Goal: Task Accomplishment & Management: Manage account settings

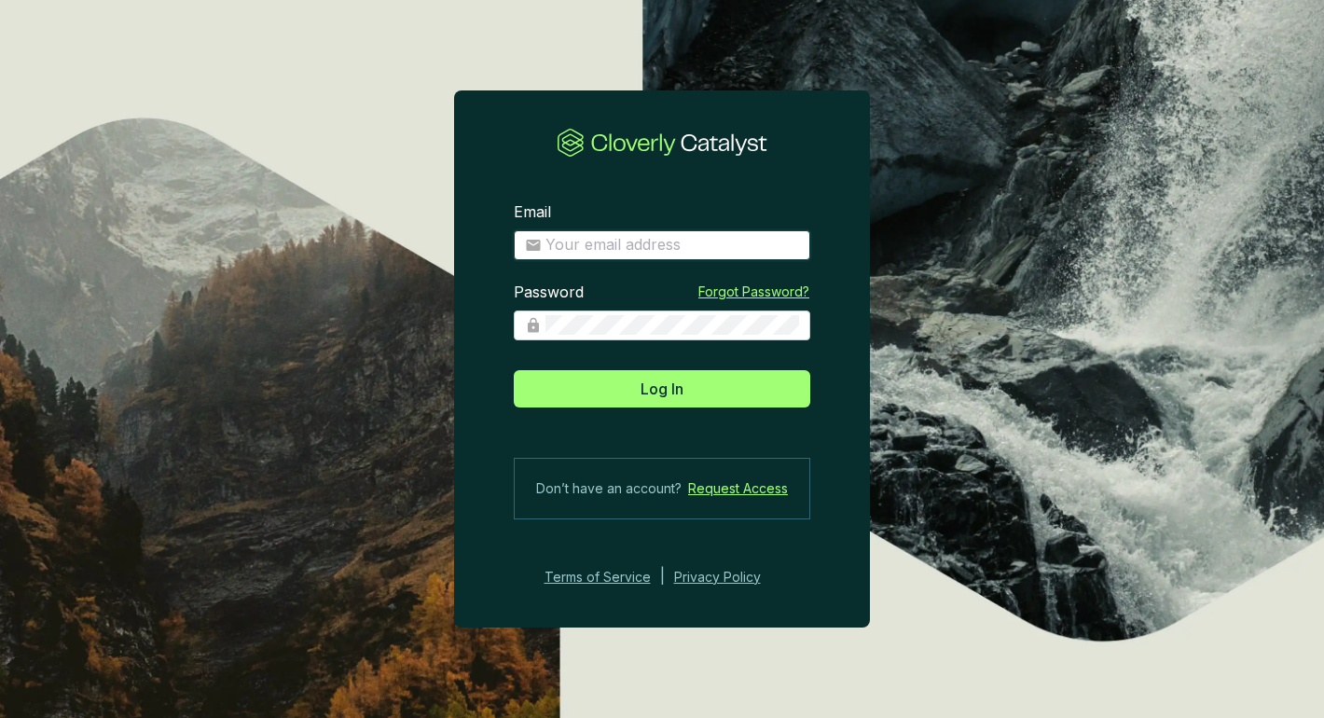
click at [594, 248] on input "Email" at bounding box center [672, 245] width 254 height 21
click at [0, 717] on com-1password-button at bounding box center [0, 718] width 0 height 0
type input "alexandra.ponomarenko@revalue.earth"
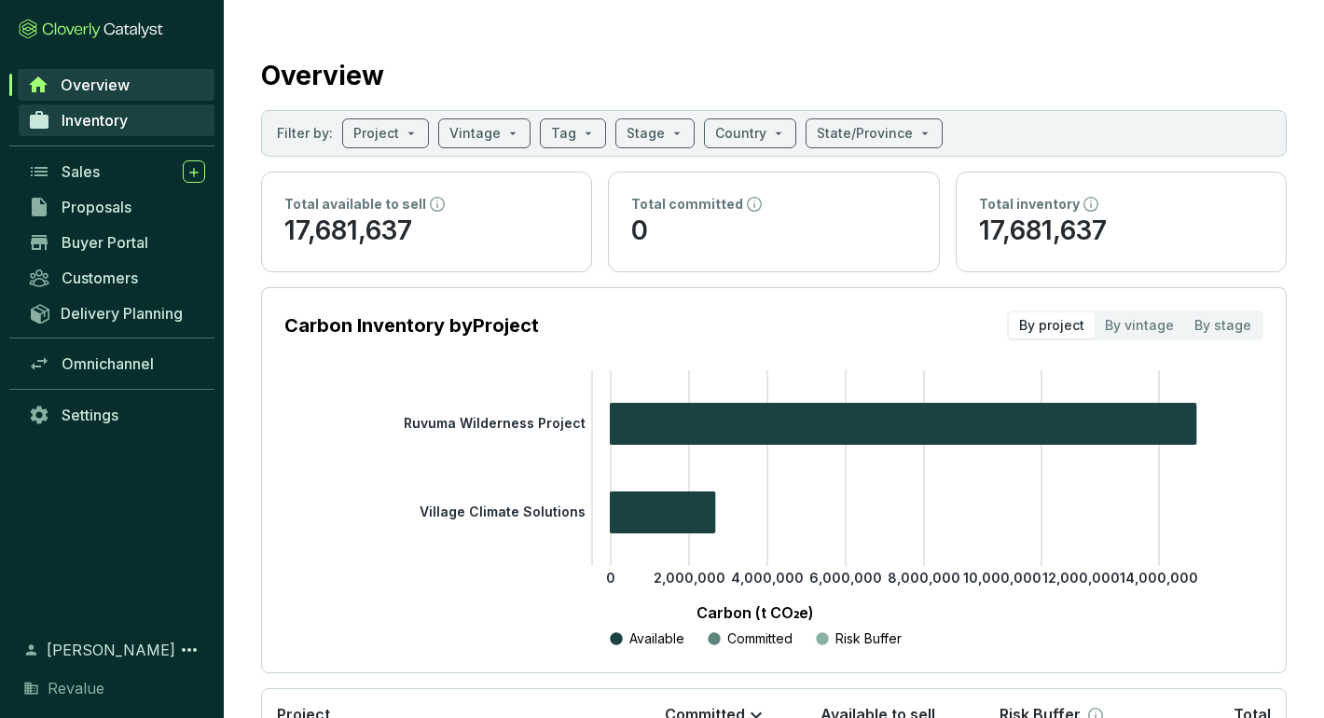
click at [104, 122] on span "Inventory" at bounding box center [95, 120] width 66 height 19
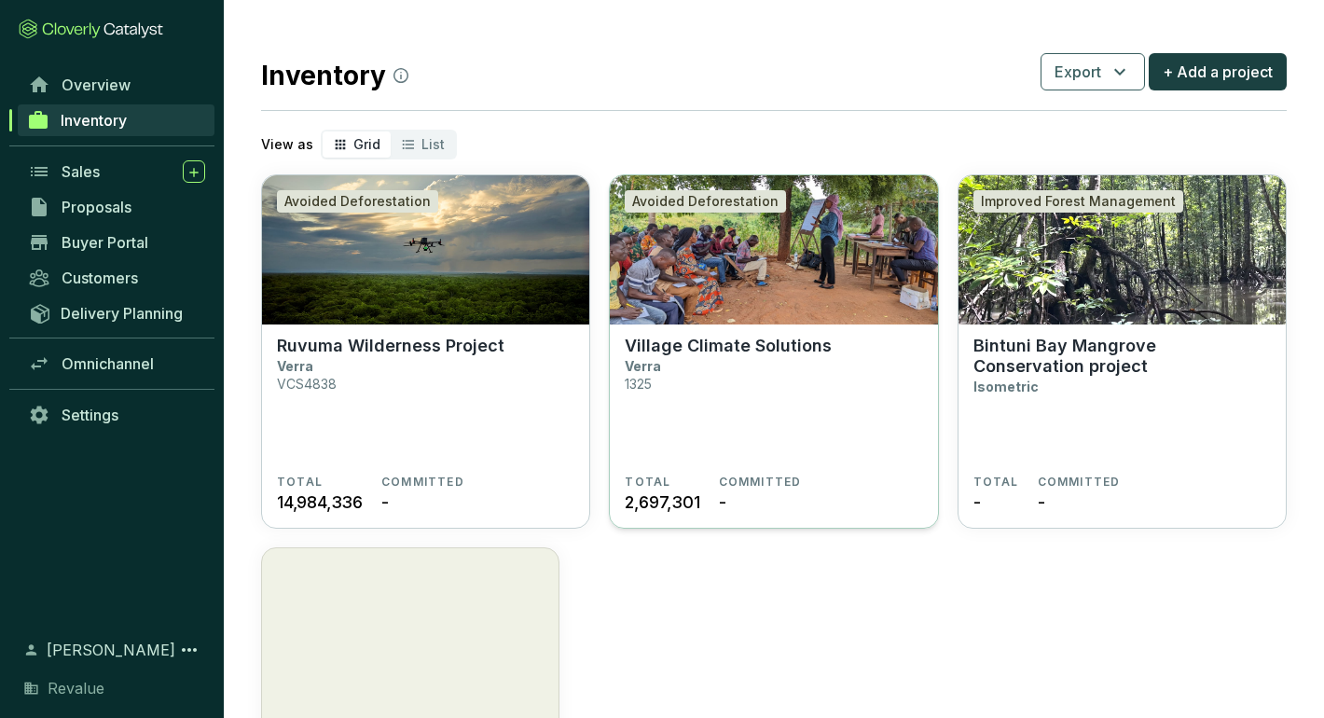
click at [752, 256] on img at bounding box center [773, 249] width 327 height 149
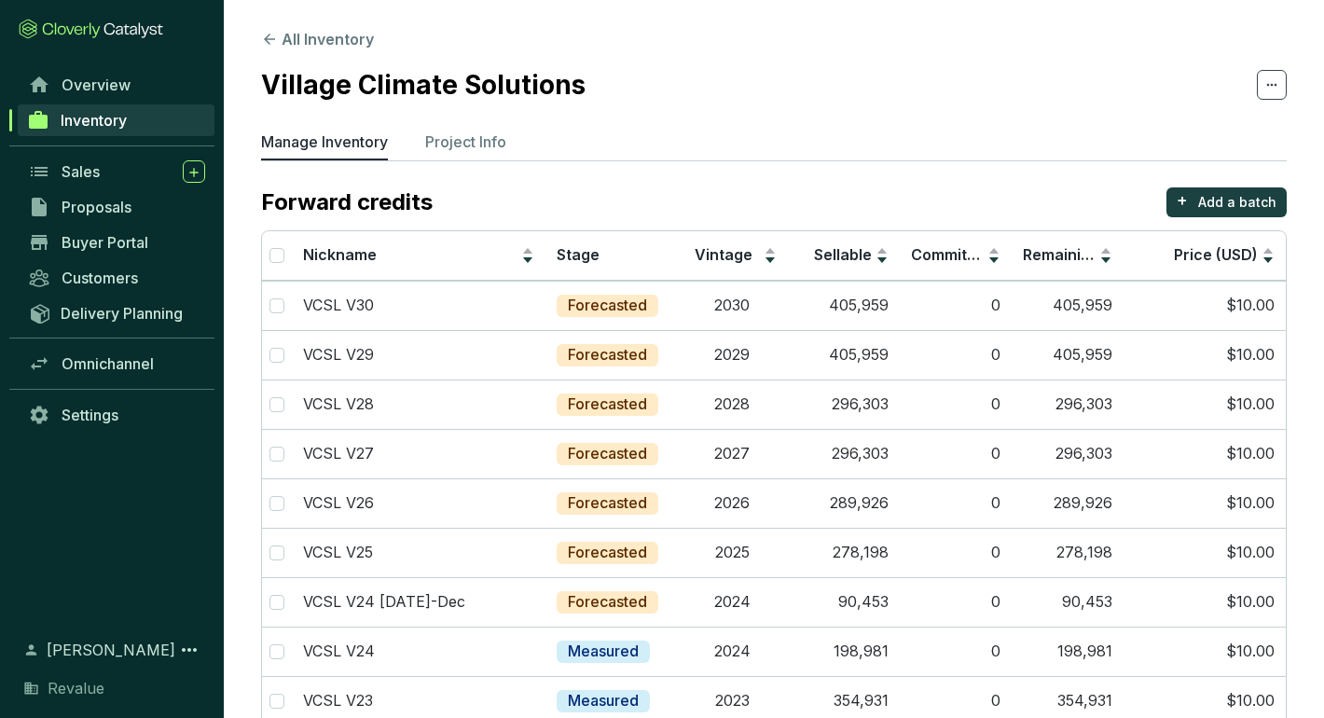
click at [424, 126] on section "All Inventory Village Climate Solutions Manage Inventory Project Info Forward c…" at bounding box center [774, 689] width 1100 height 1378
click at [433, 136] on p "Project Info" at bounding box center [465, 142] width 81 height 22
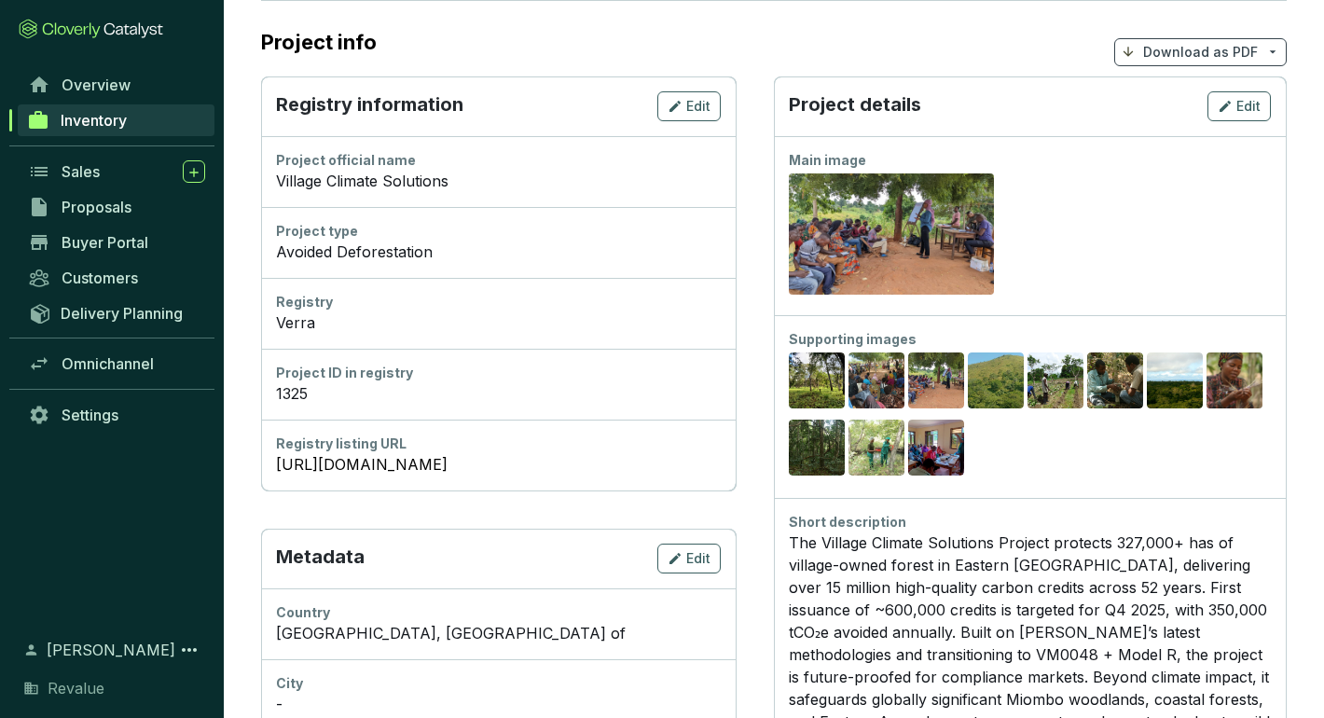
scroll to position [128, 0]
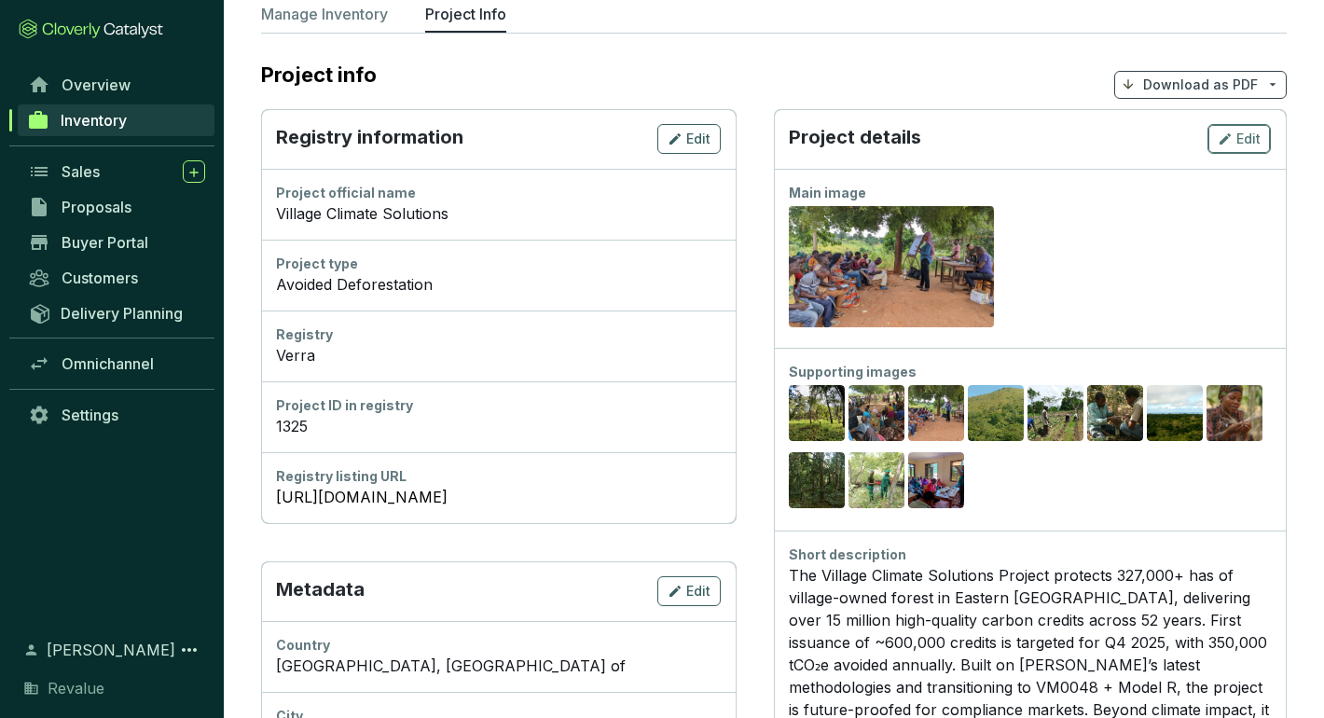
click at [1231, 134] on icon "button" at bounding box center [1224, 139] width 15 height 22
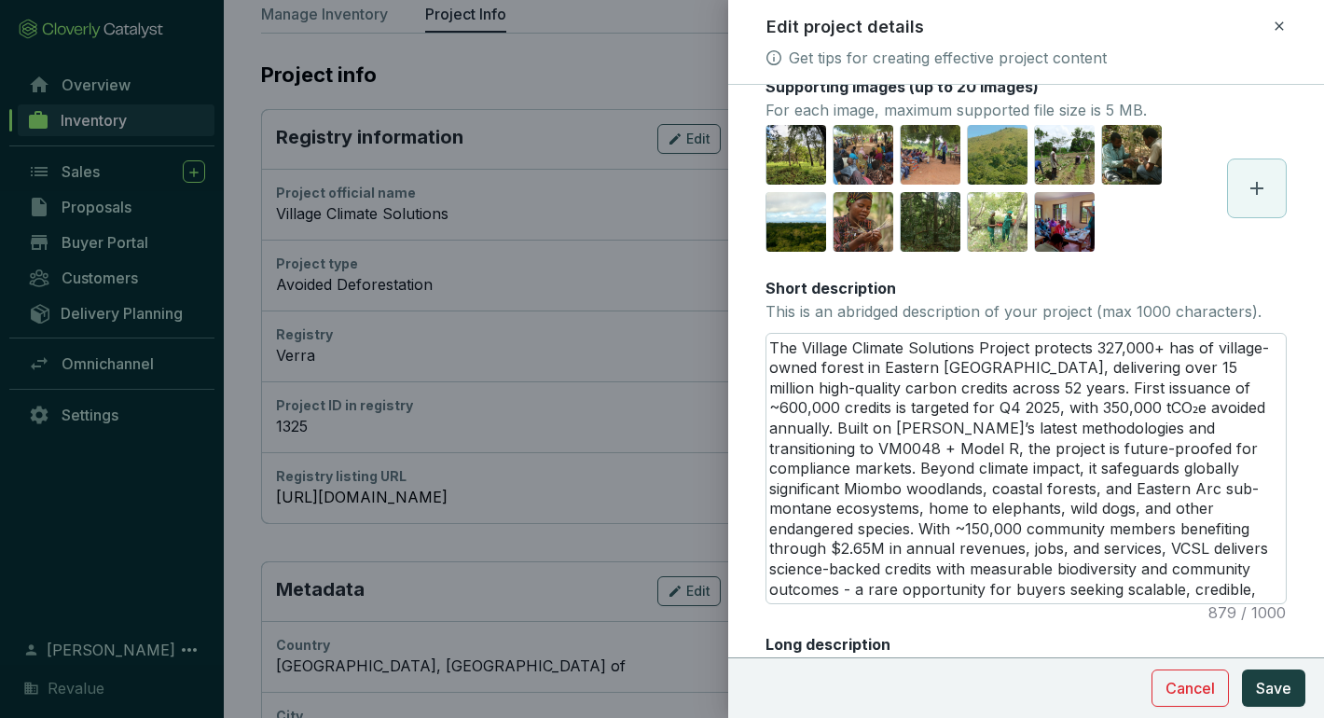
scroll to position [251, 0]
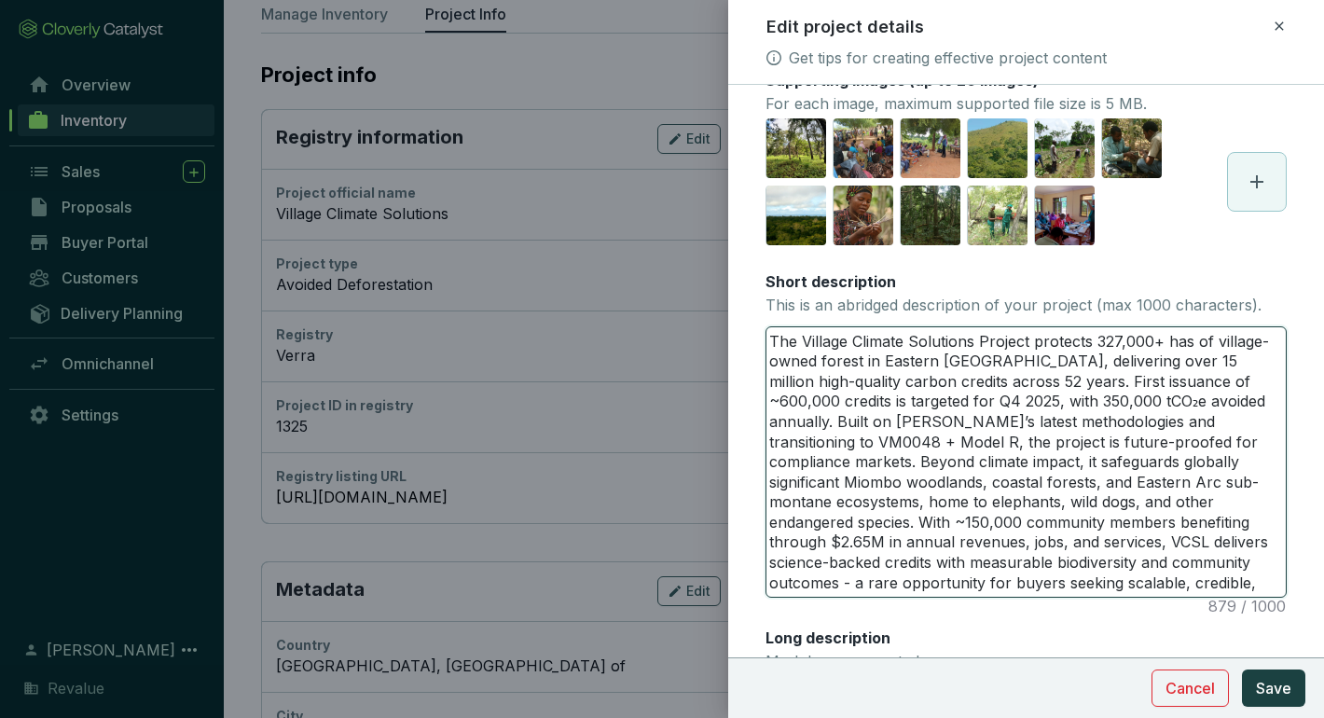
click at [996, 382] on textarea "The Village Climate Solutions Project protects 327,000+ has of village-owned fo…" at bounding box center [1025, 461] width 519 height 269
type textarea "The Village Climate Solutions Project protects 327,000+ has of village-owned fo…"
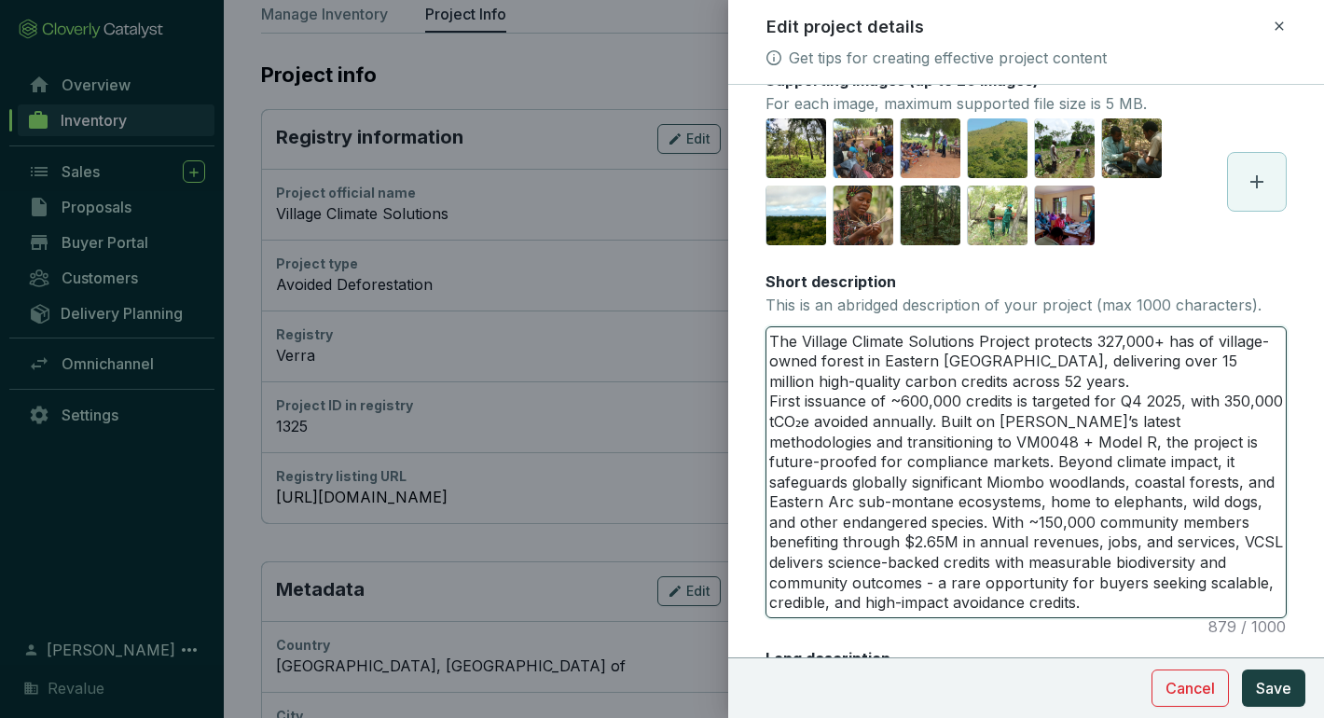
type textarea "The Village Climate Solutions Project protects 327,000+ has of village-owned fo…"
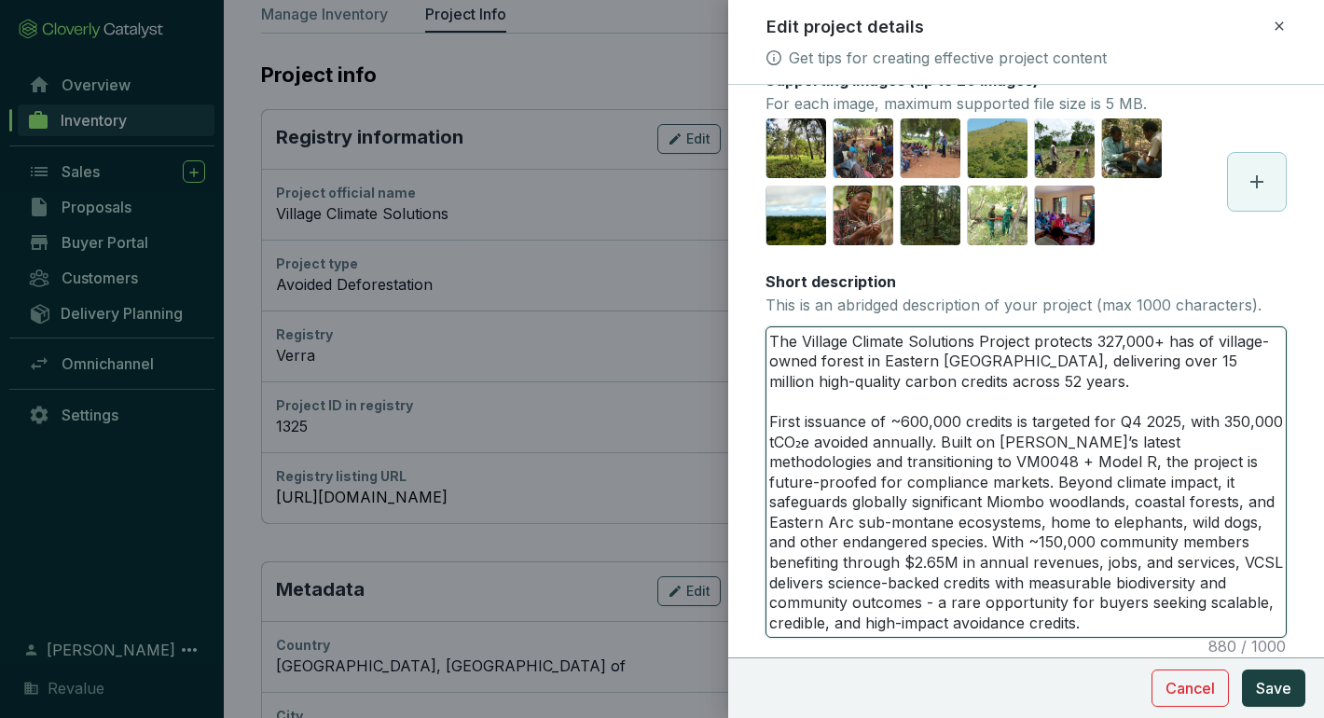
click at [942, 439] on textarea "The Village Climate Solutions Project protects 327,000+ has of village-owned fo…" at bounding box center [1025, 481] width 519 height 309
type textarea "The Village Climate Solutions Project protects 327,000+ has of village-owned fo…"
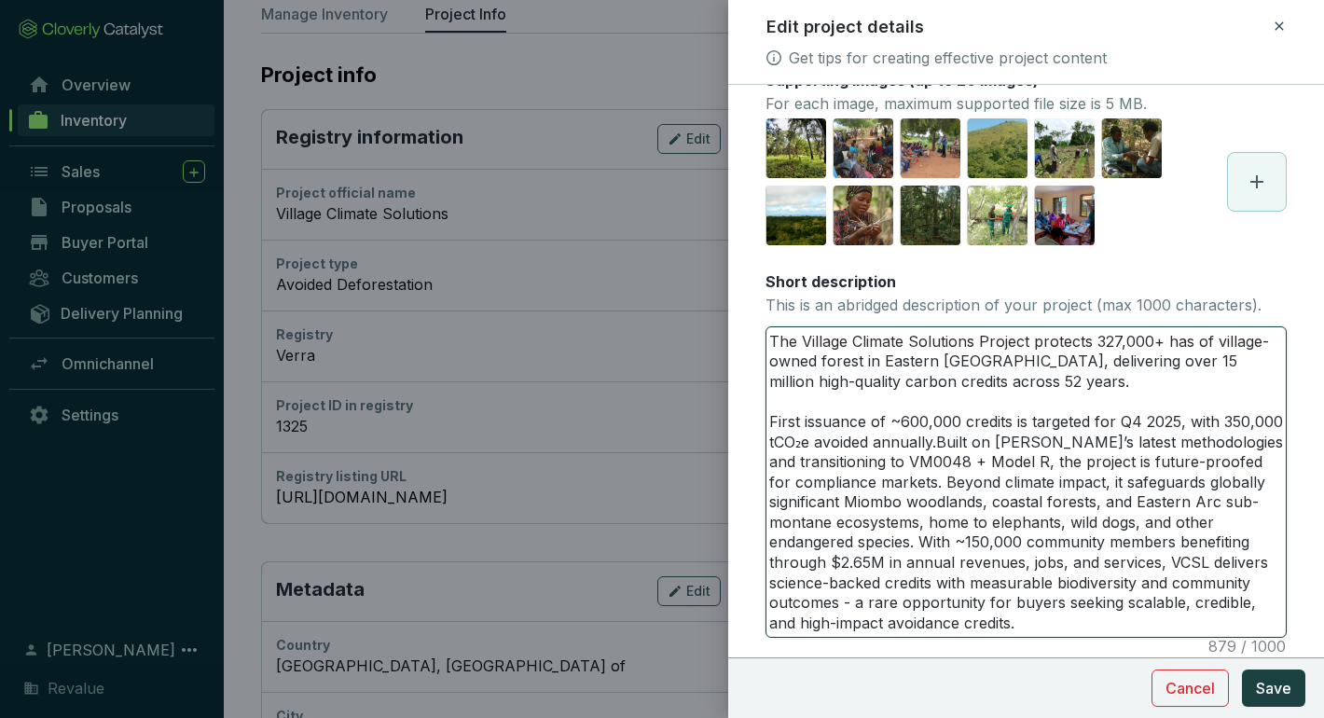
type textarea "The Village Climate Solutions Project protects 327,000+ has of village-owned fo…"
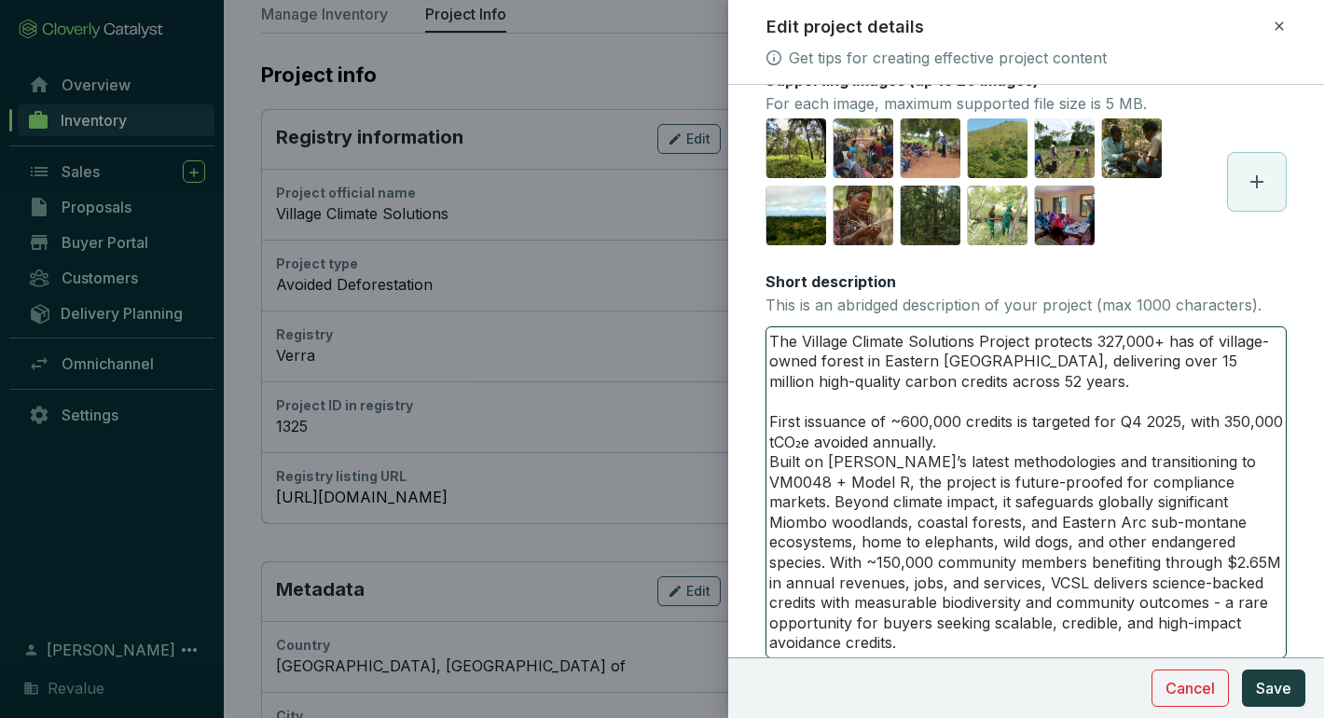
type textarea "The Village Climate Solutions Project protects 327,000+ has of village-owned fo…"
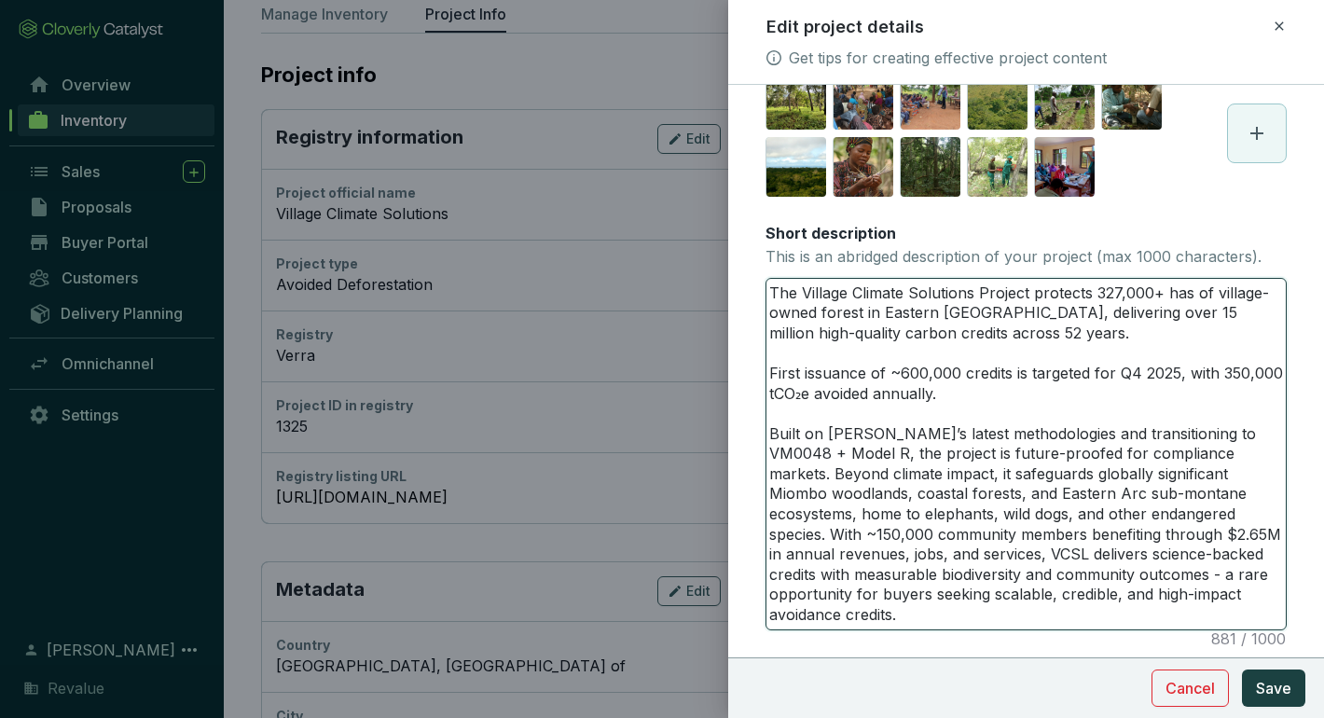
scroll to position [313, 0]
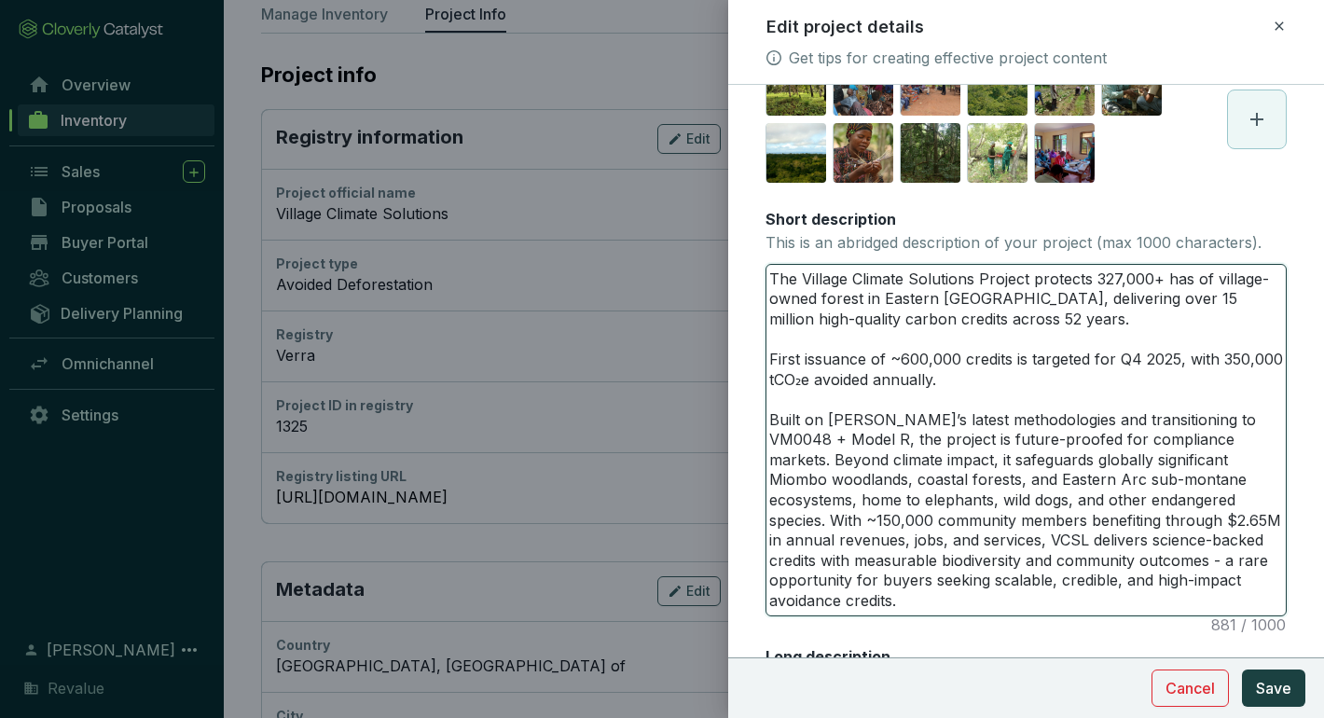
click at [1215, 441] on textarea "The Village Climate Solutions Project protects 327,000+ has of village-owned fo…" at bounding box center [1025, 440] width 519 height 351
type textarea "The Village Climate Solutions Project protects 327,000+ has of village-owned fo…"
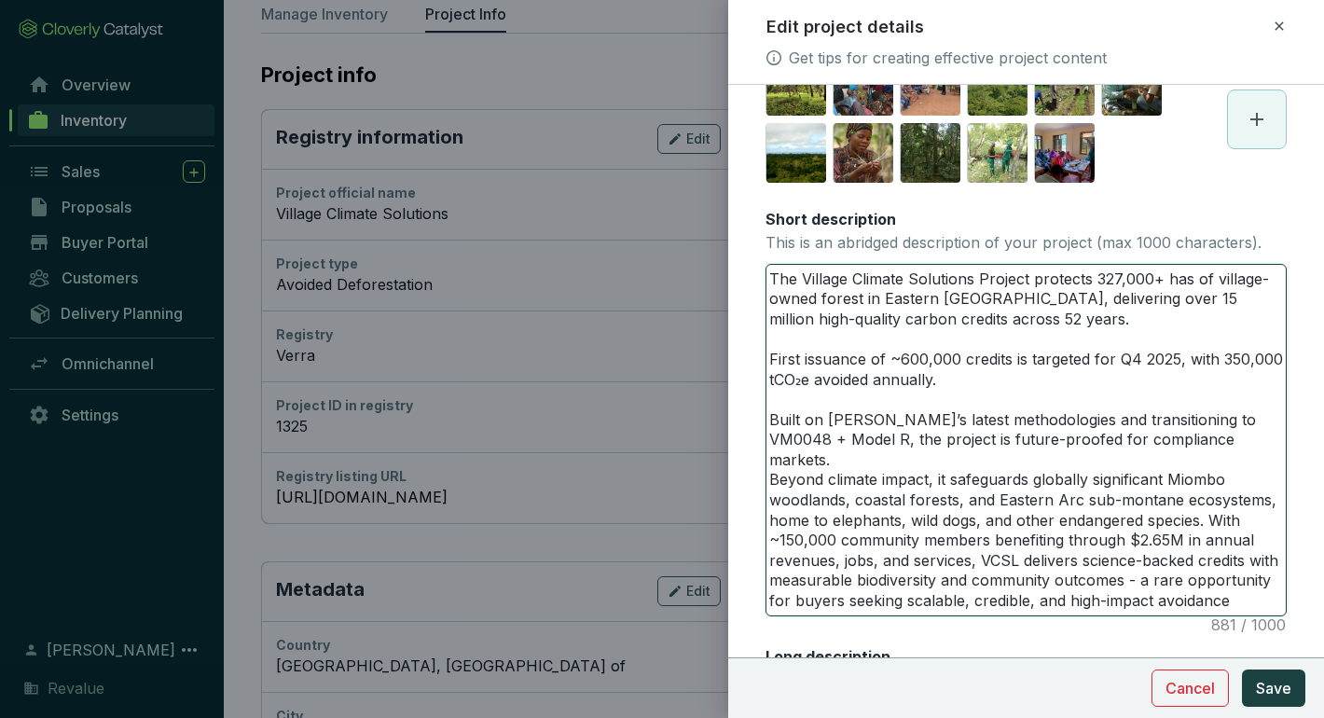
type textarea "The Village Climate Solutions Project protects 327,000+ has of village-owned fo…"
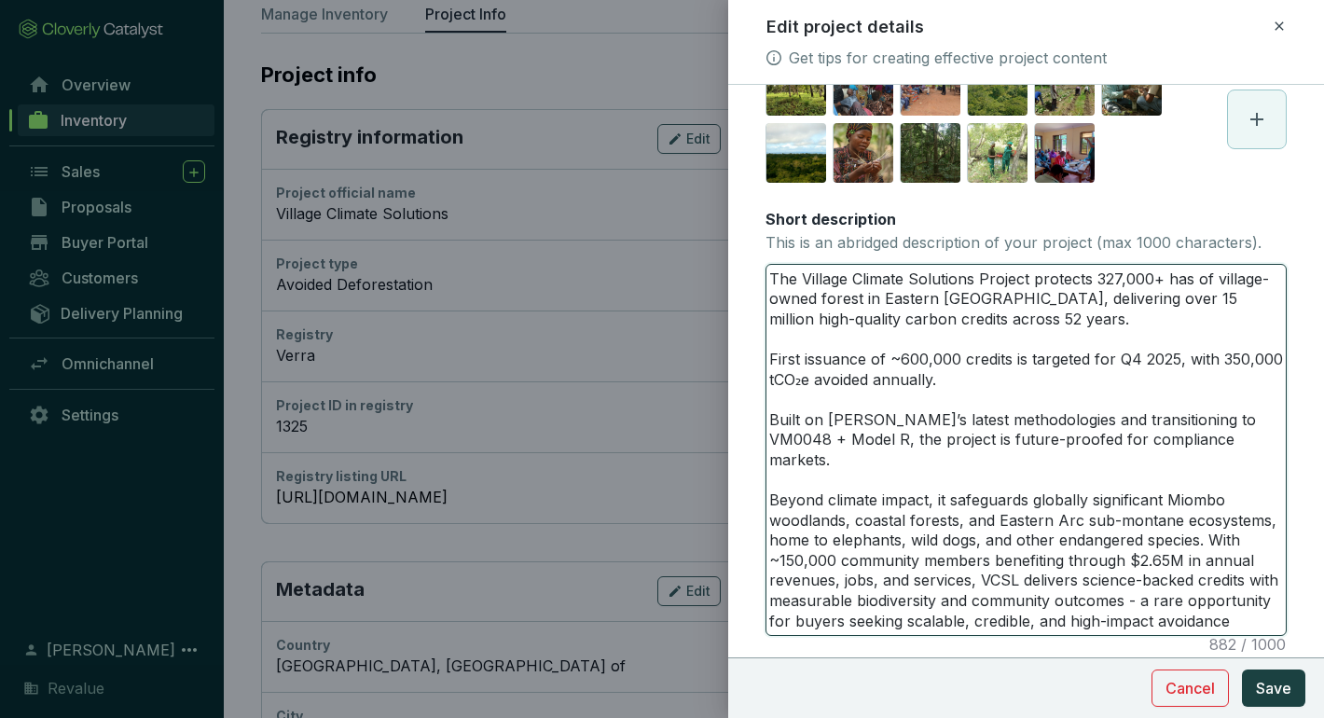
scroll to position [367, 0]
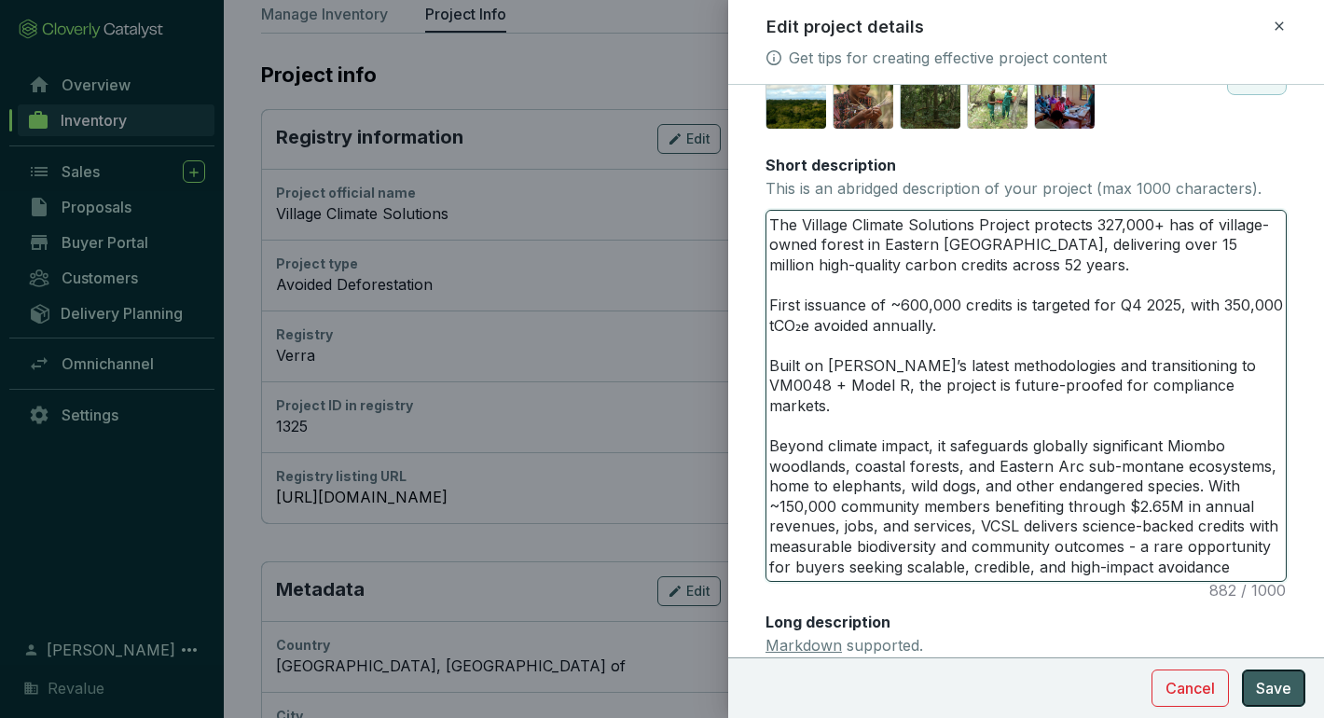
type textarea "The Village Climate Solutions Project protects 327,000+ has of village-owned fo…"
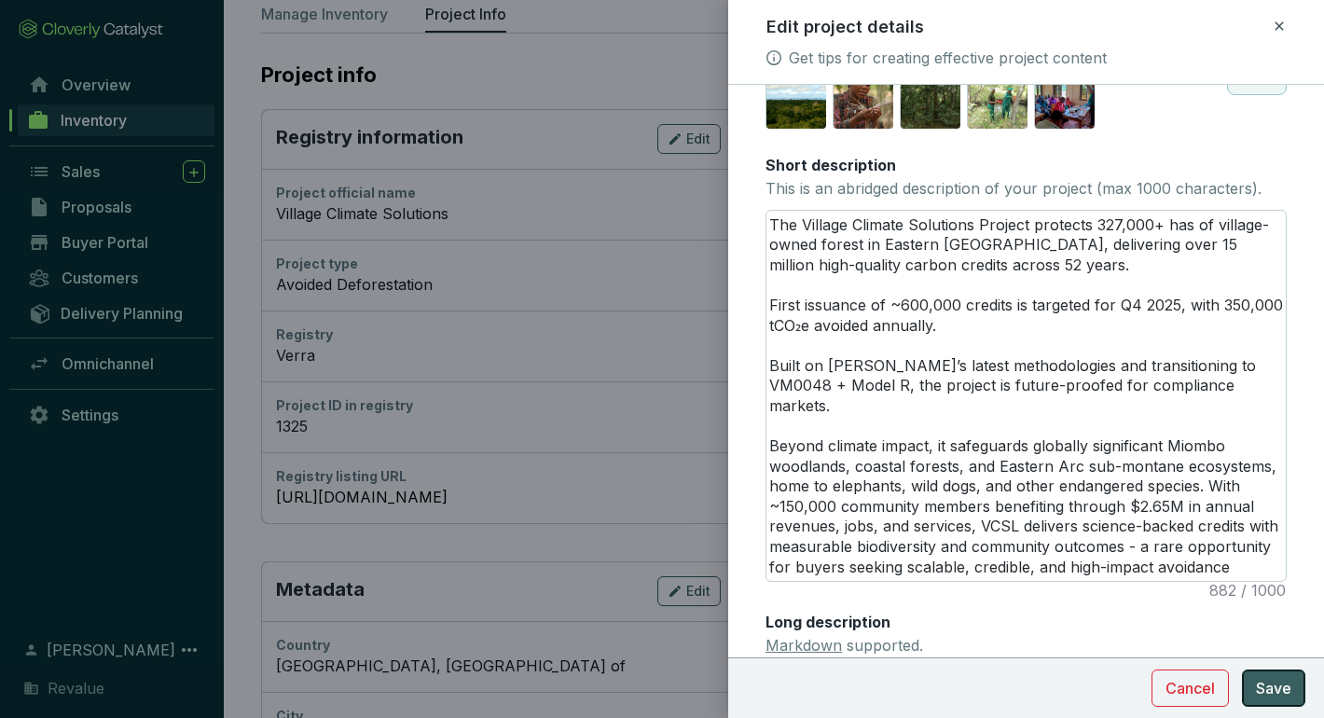
click at [1272, 687] on span "Save" at bounding box center [1273, 688] width 35 height 22
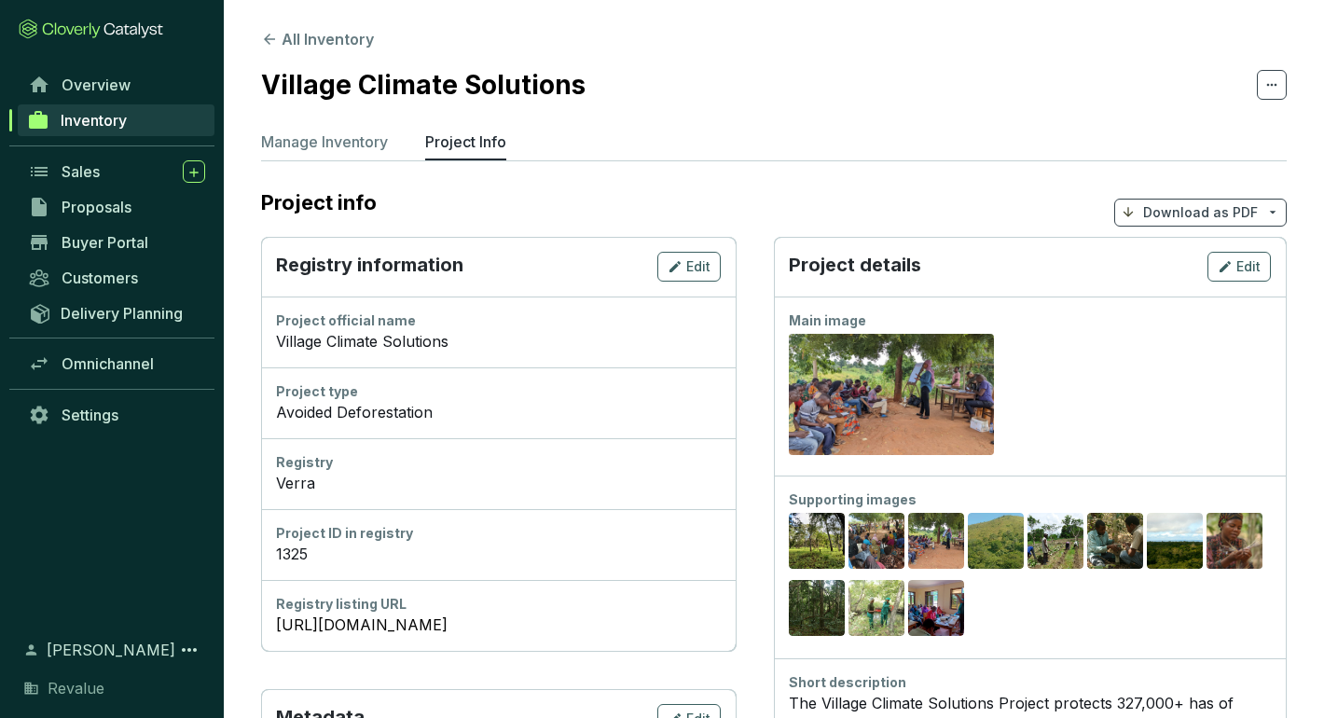
click at [1268, 79] on icon at bounding box center [1271, 85] width 15 height 22
click at [957, 97] on section "Village Climate Solutions" at bounding box center [773, 84] width 1025 height 39
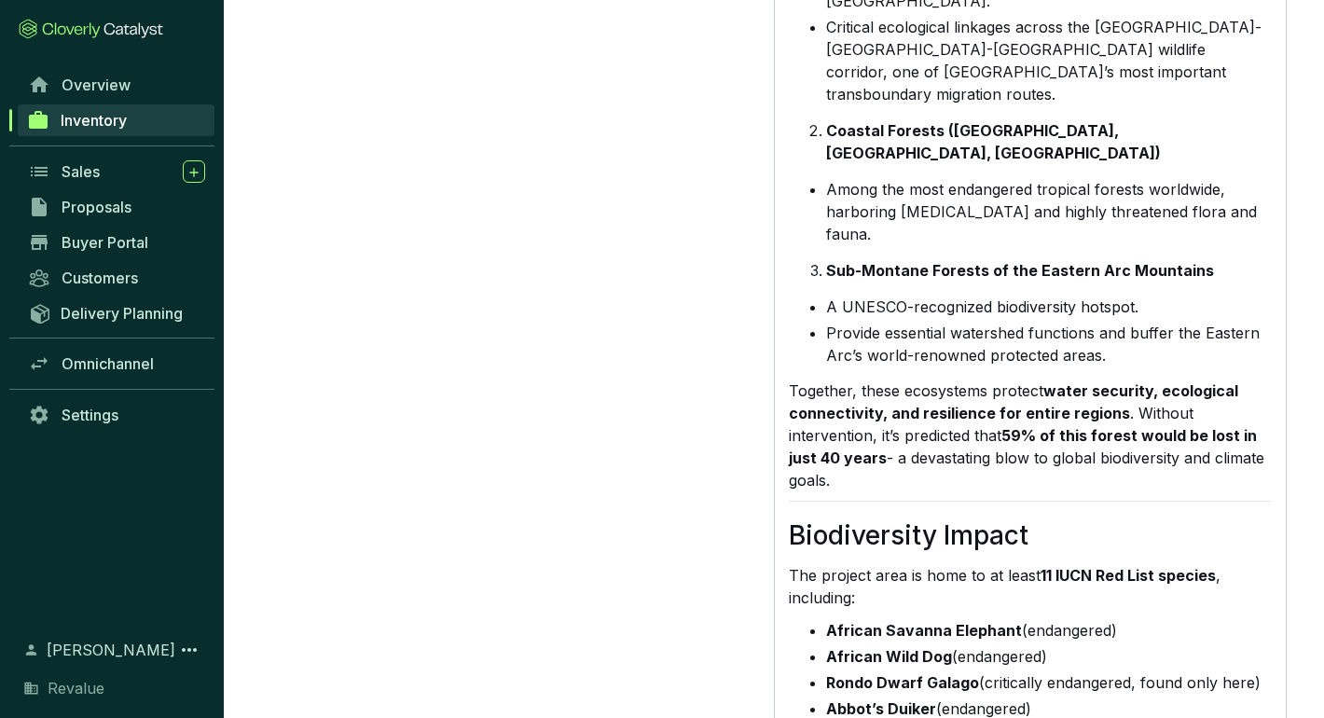
scroll to position [901, 0]
